Goal: Task Accomplishment & Management: Manage account settings

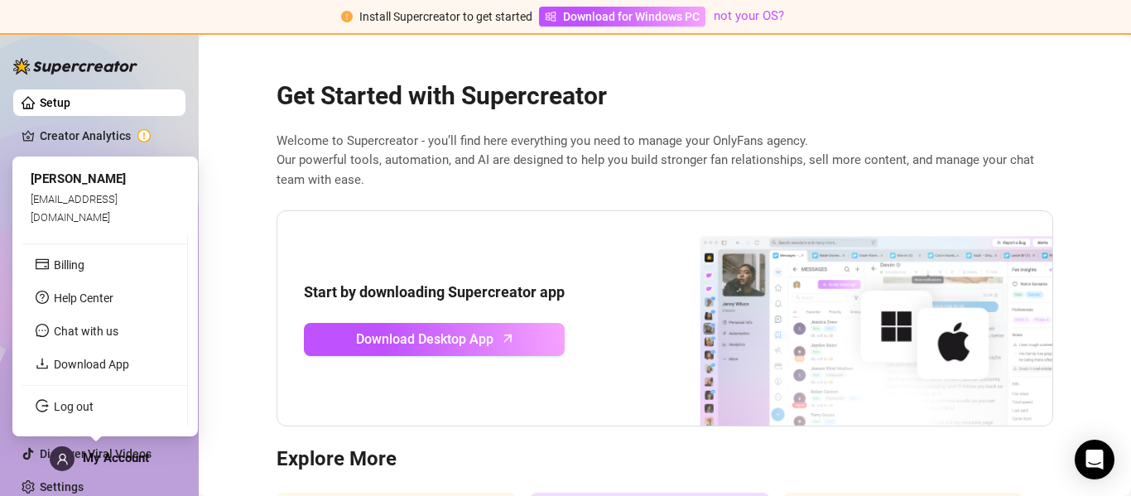
click at [110, 461] on span "My Account" at bounding box center [116, 458] width 66 height 15
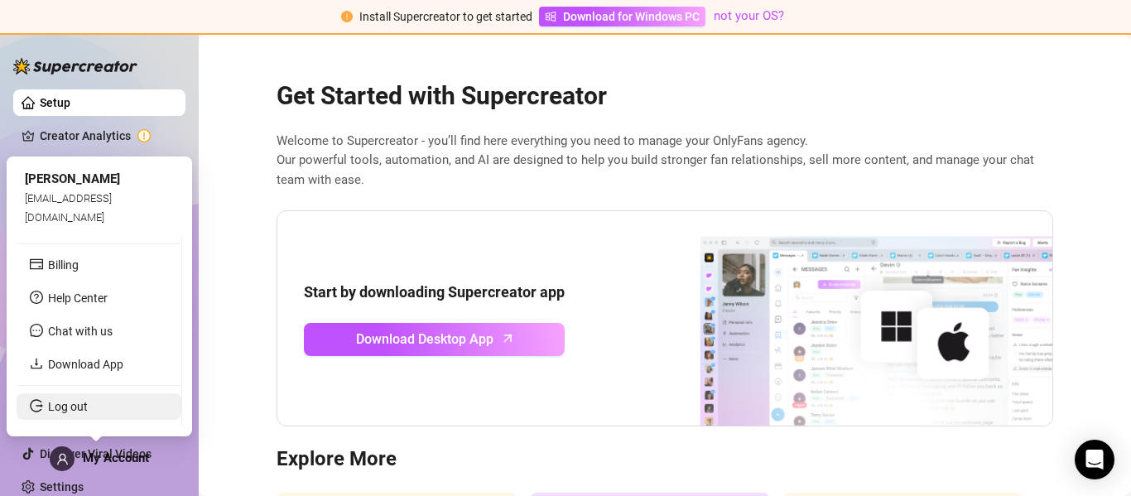
click at [88, 406] on link "Log out" at bounding box center [68, 406] width 40 height 13
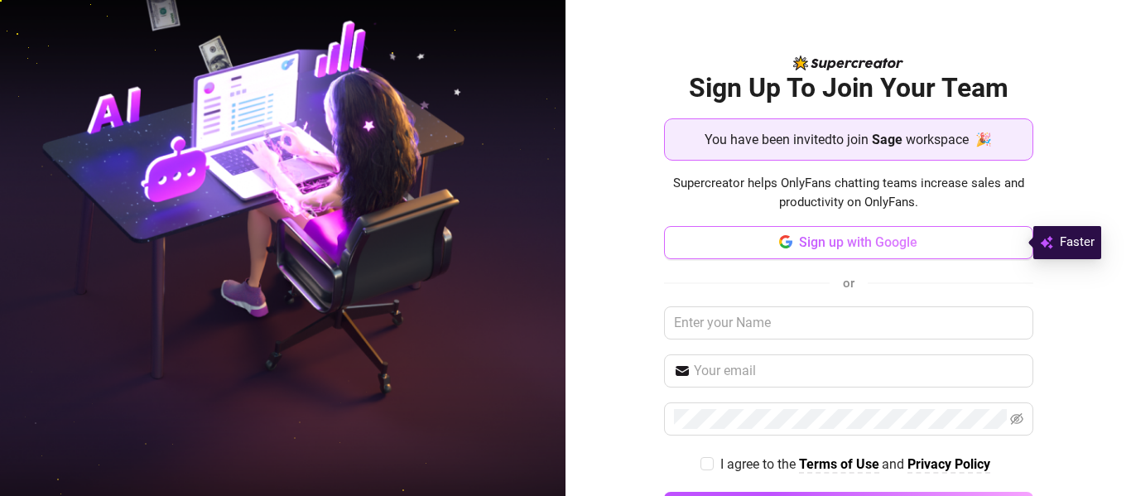
click at [888, 235] on span "Sign up with Google" at bounding box center [858, 242] width 118 height 16
click at [1119, 484] on div at bounding box center [1119, 484] width 0 height 0
click at [805, 248] on span "Sign up with Google" at bounding box center [858, 242] width 118 height 16
click at [886, 236] on span "Sign up with Google" at bounding box center [858, 242] width 118 height 16
